Goal: Information Seeking & Learning: Learn about a topic

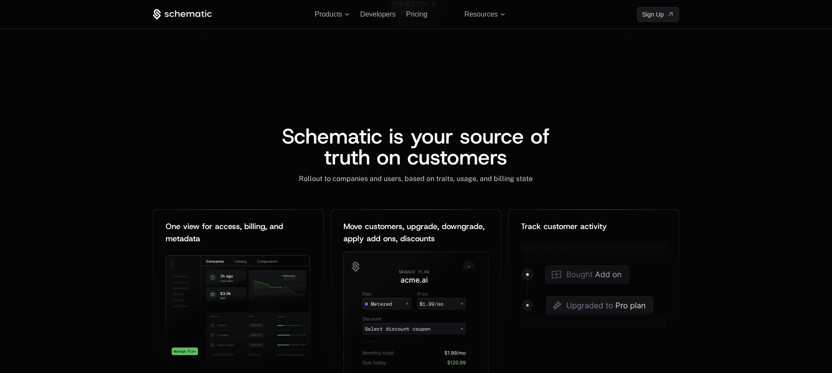
scroll to position [974, 0]
